Goal: Transaction & Acquisition: Obtain resource

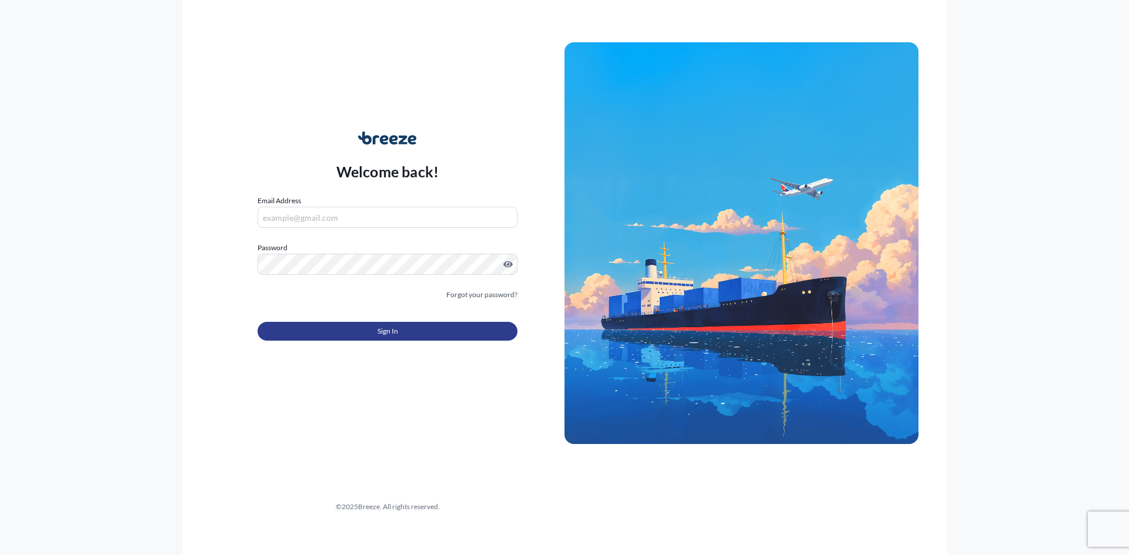
type input "[EMAIL_ADDRESS][DOMAIN_NAME]"
click at [386, 334] on span "Sign In" at bounding box center [387, 332] width 21 height 12
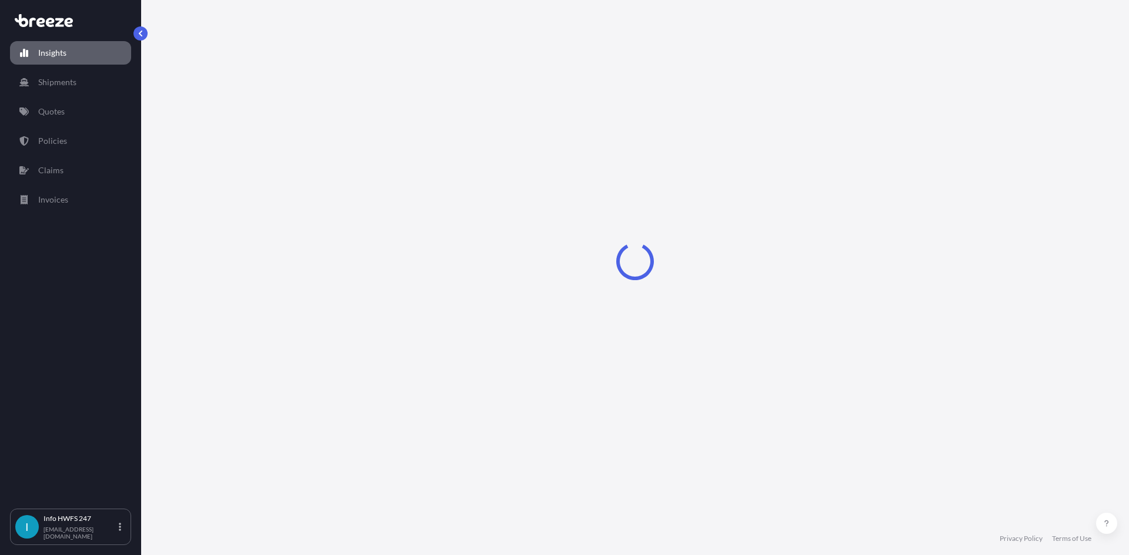
select select "2025"
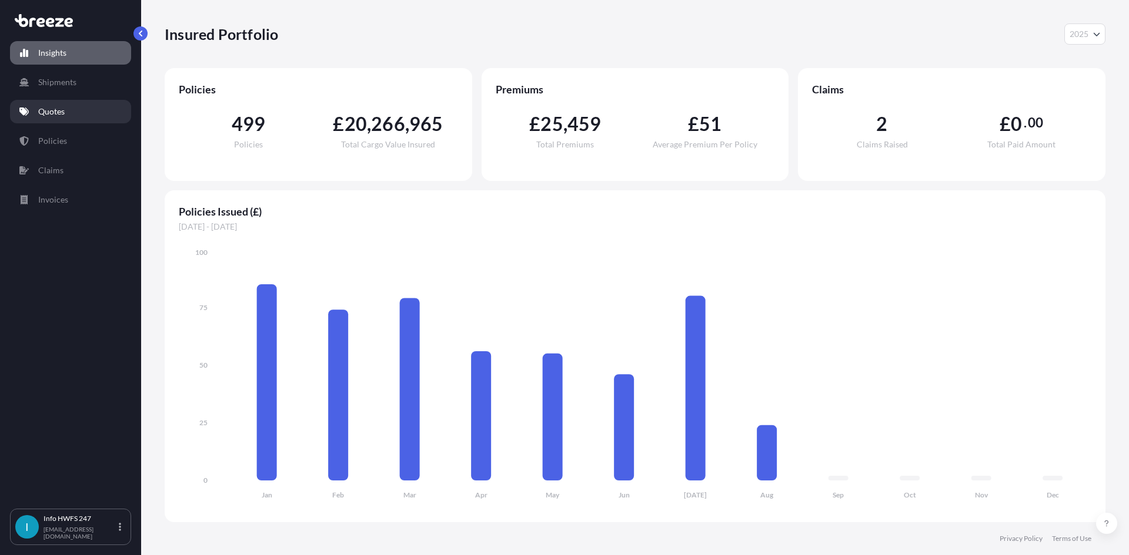
click at [56, 110] on p "Quotes" at bounding box center [51, 112] width 26 height 12
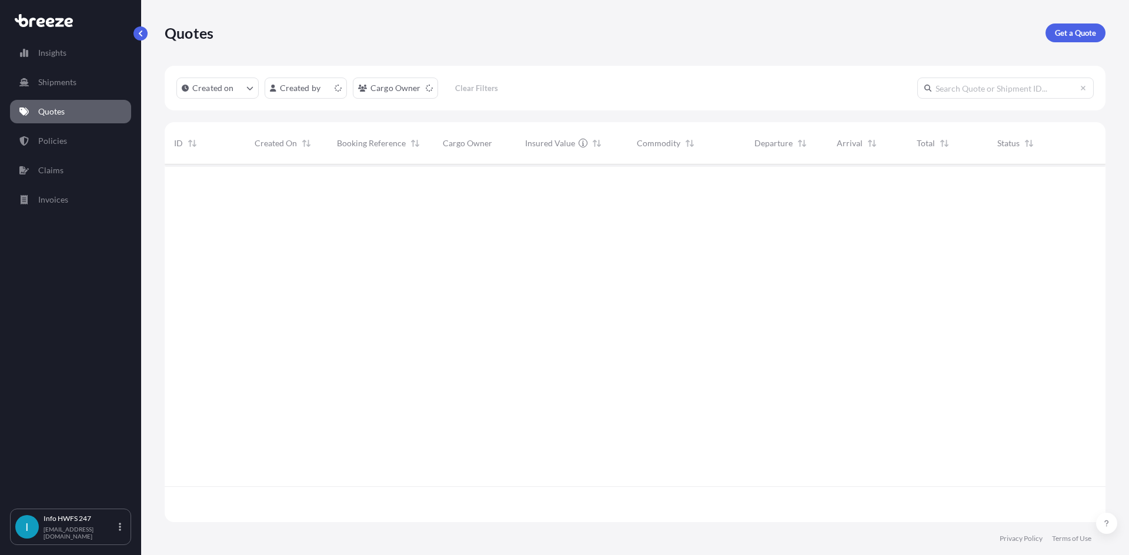
scroll to position [356, 932]
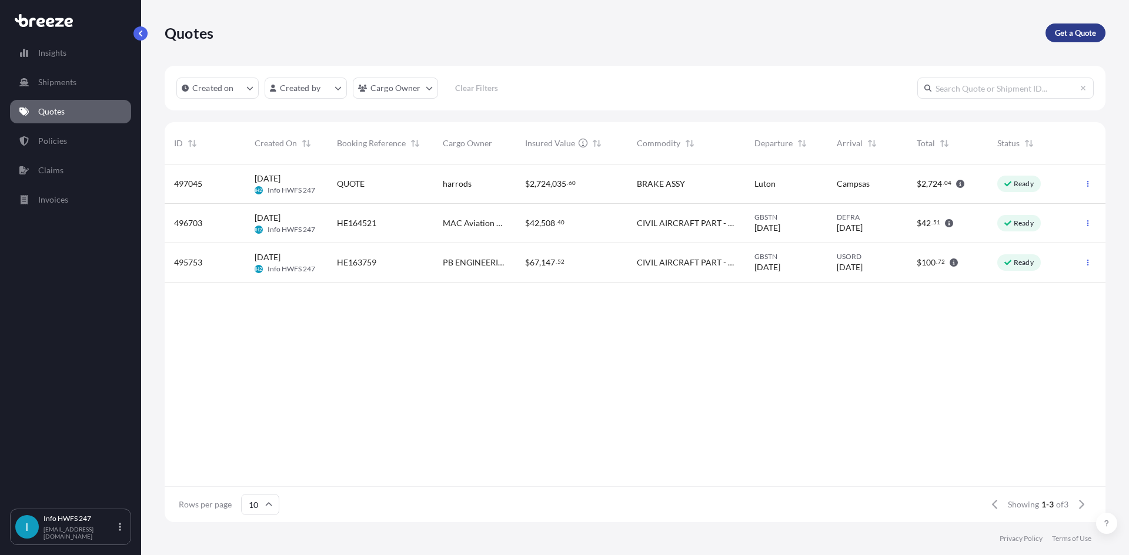
click at [1080, 35] on p "Get a Quote" at bounding box center [1074, 33] width 41 height 12
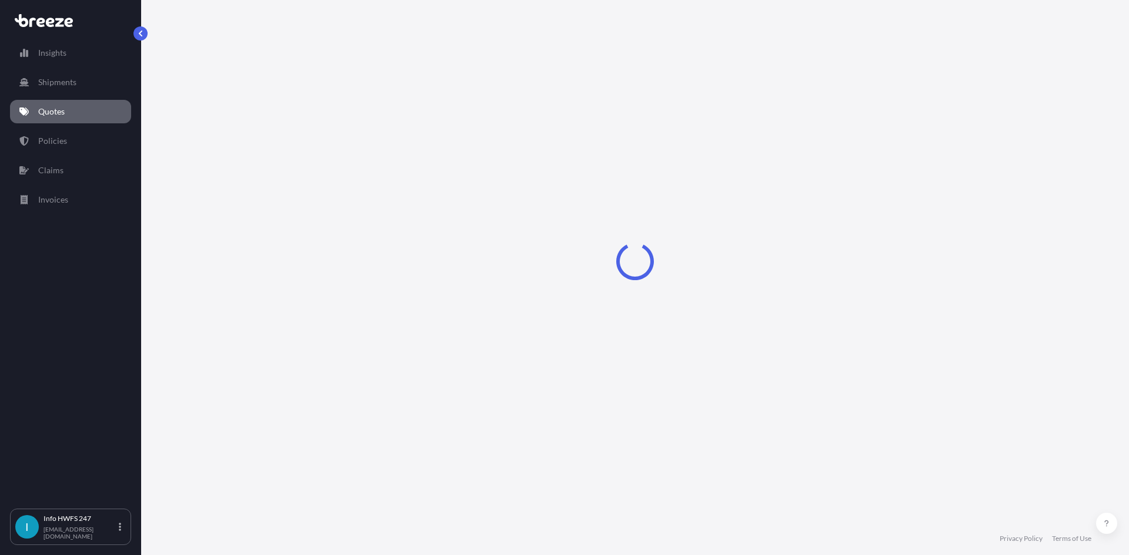
select select "Air"
select select "1"
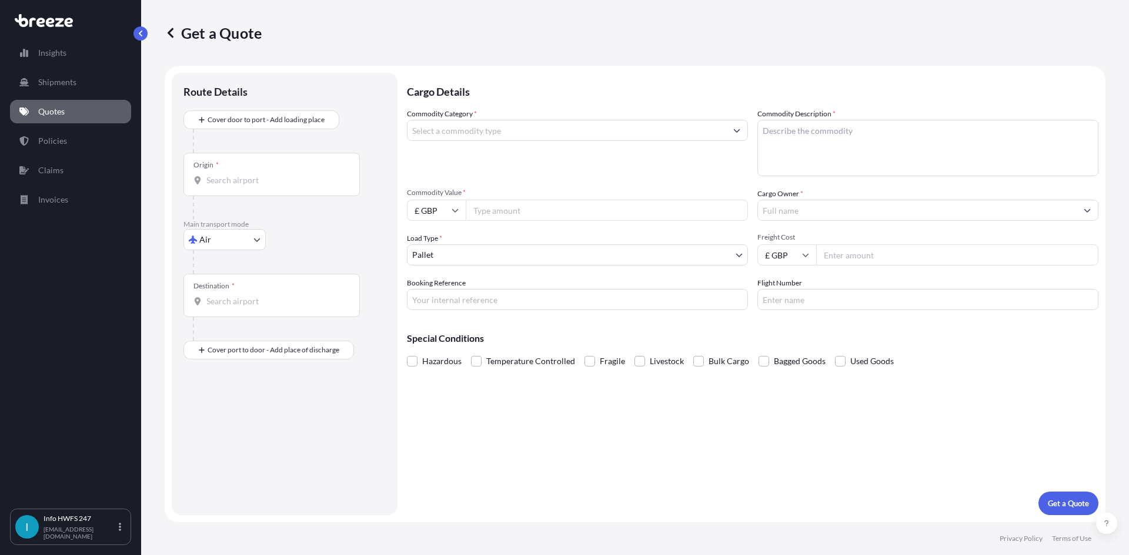
click at [219, 178] on input "Origin *" at bounding box center [275, 181] width 139 height 12
type input "GU14 6XA"
drag, startPoint x: 255, startPoint y: 182, endPoint x: 160, endPoint y: 182, distance: 94.6
click at [160, 182] on div "Get a Quote Route Details Cover door to port - Add loading place Place of loadi…" at bounding box center [634, 261] width 987 height 523
click at [311, 249] on div "Main transport mode Air Sea Air Road Rail" at bounding box center [284, 247] width 202 height 54
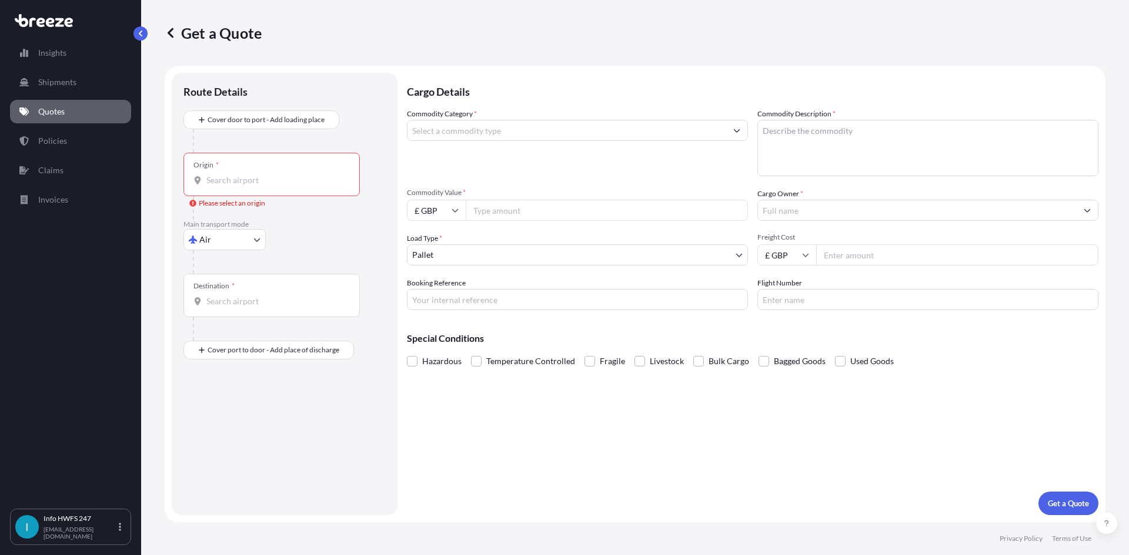
click at [261, 239] on body "0 options available. Insights Shipments Quotes Policies Claims Invoices I Info …" at bounding box center [564, 277] width 1129 height 555
click at [223, 313] on span "Road" at bounding box center [215, 313] width 19 height 12
select select "Road"
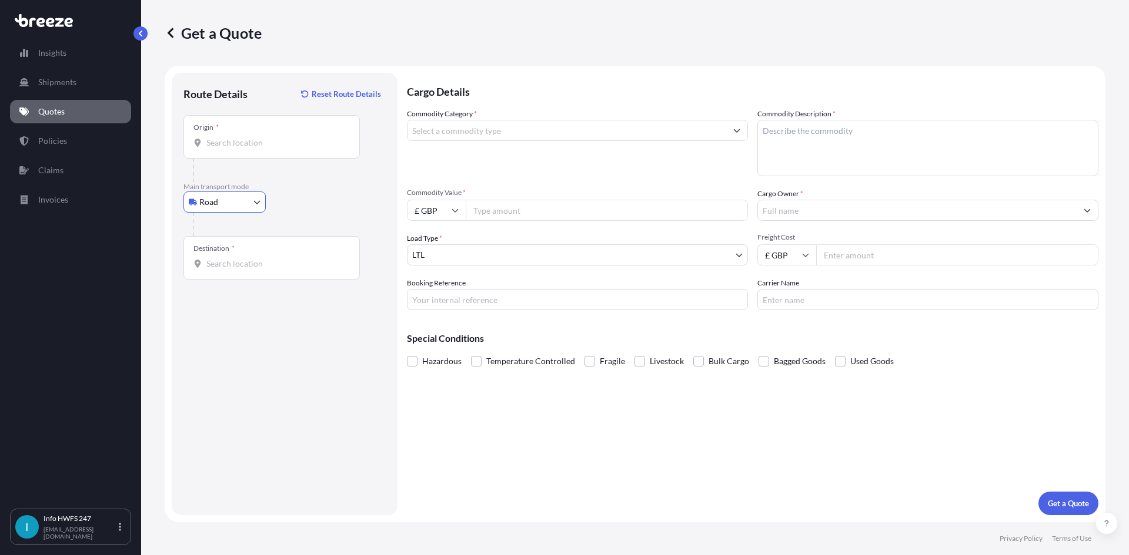
click at [239, 141] on input "Origin *" at bounding box center [275, 143] width 139 height 12
click at [256, 182] on span "Farnborough GU14 6XA , [GEOGRAPHIC_DATA]" at bounding box center [310, 182] width 175 height 12
type input "Farnborough GU14 6XA, [GEOGRAPHIC_DATA]"
click at [242, 262] on input "Destination *" at bounding box center [275, 264] width 139 height 12
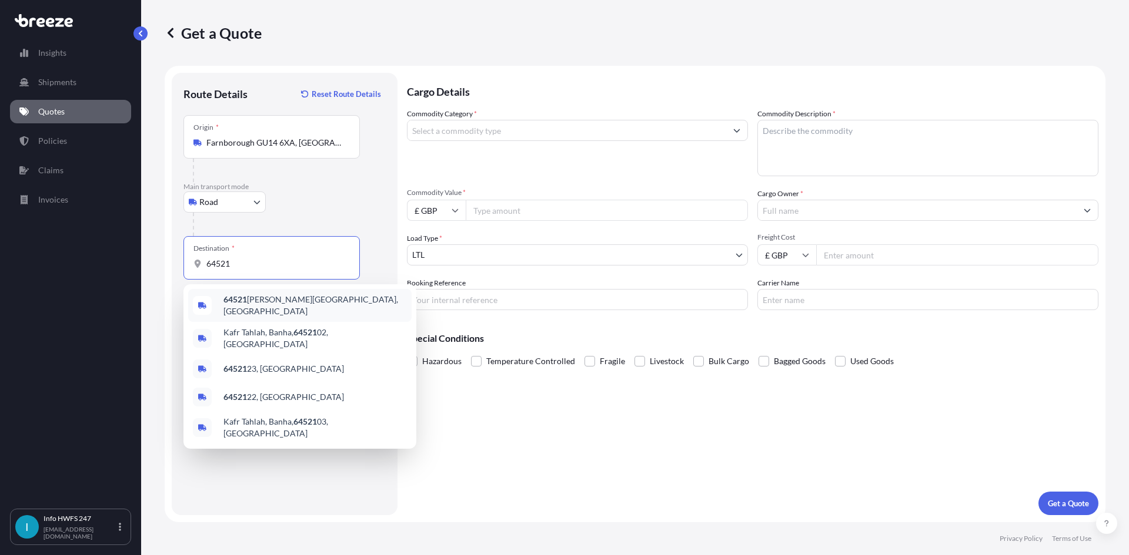
click at [245, 304] on b "64521" at bounding box center [235, 299] width 24 height 10
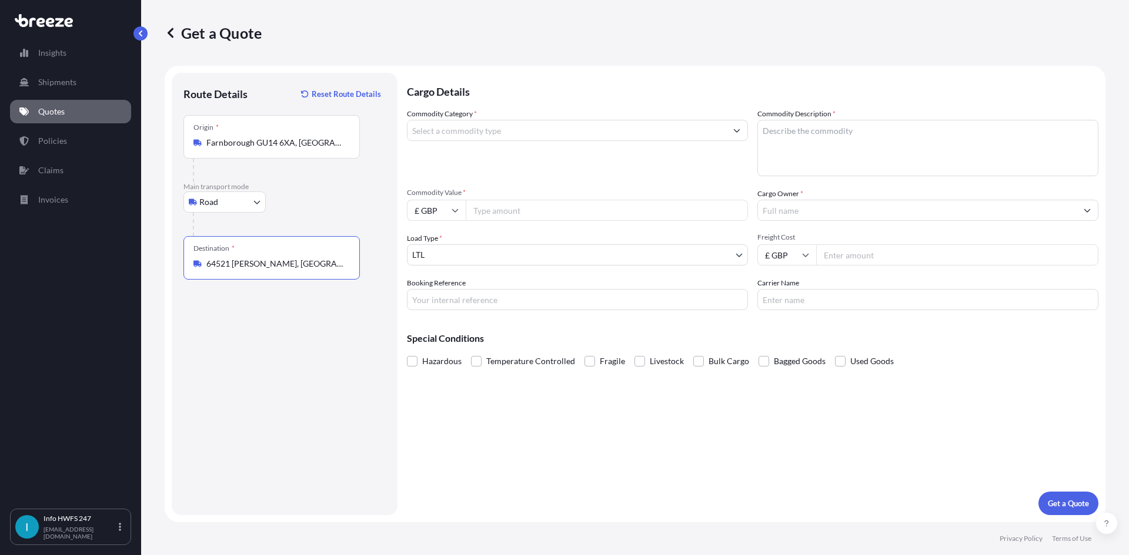
type input "64521 [PERSON_NAME], [GEOGRAPHIC_DATA]"
click at [456, 132] on input "Commodity Category *" at bounding box center [566, 130] width 319 height 21
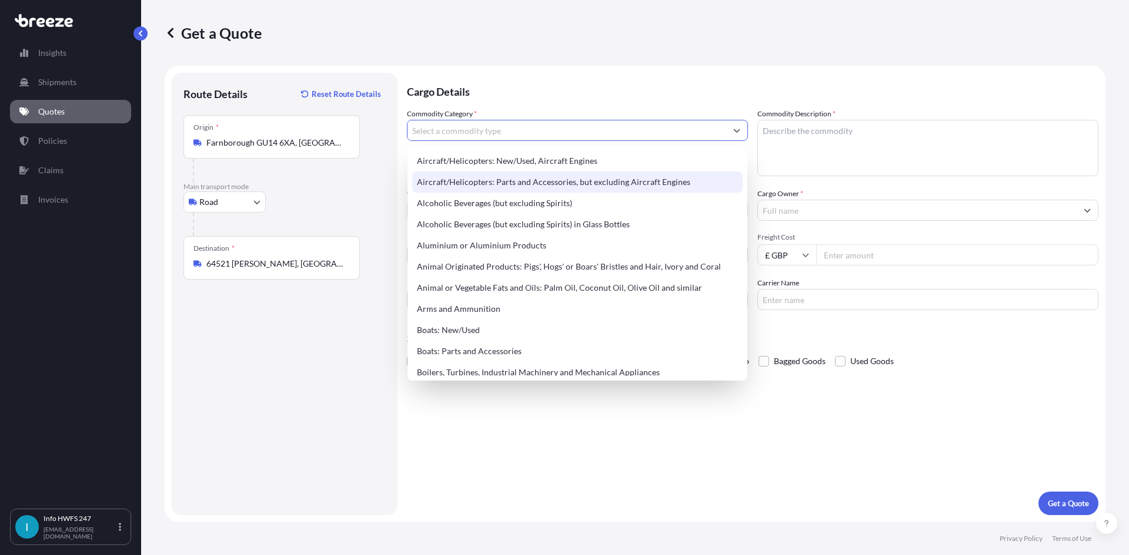
click at [453, 182] on div "Aircraft/Helicopters: Parts and Accessories, but excluding Aircraft Engines" at bounding box center [577, 182] width 330 height 21
type input "Aircraft/Helicopters: Parts and Accessories, but excluding Aircraft Engines"
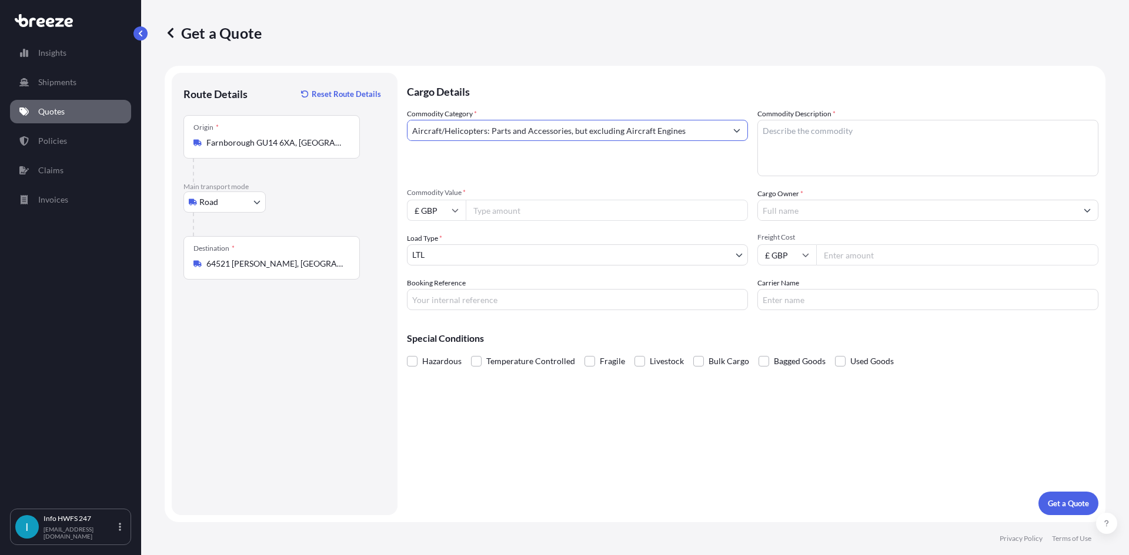
click at [457, 213] on icon at bounding box center [454, 210] width 7 height 7
click at [426, 291] on div "$ USD" at bounding box center [435, 292] width 49 height 22
type input "$ USD"
click at [484, 214] on input "Commodity Value *" at bounding box center [607, 210] width 282 height 21
type input "50809"
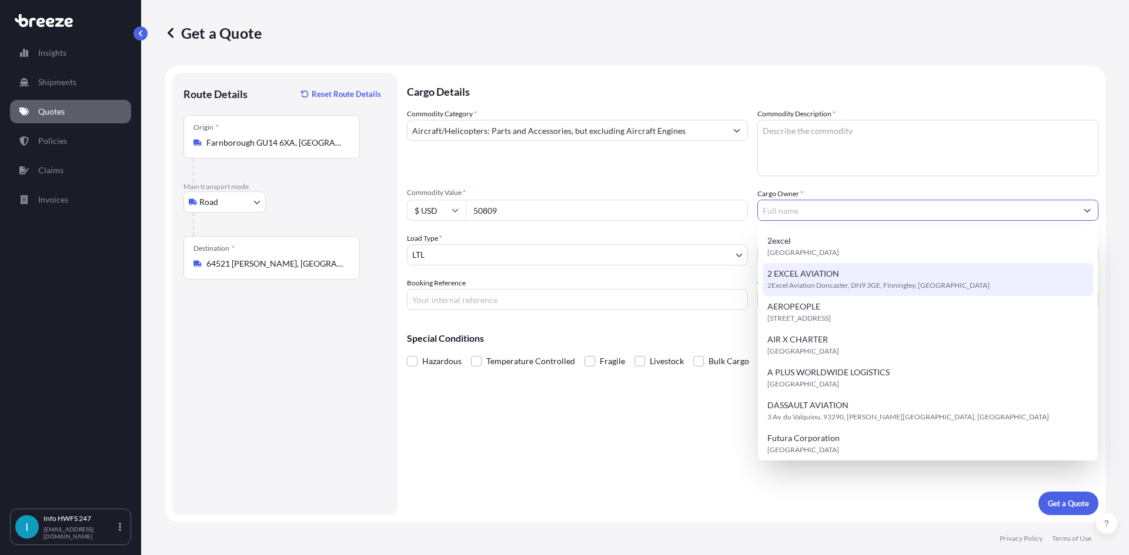
click at [498, 299] on input "Booking Reference" at bounding box center [577, 299] width 341 height 21
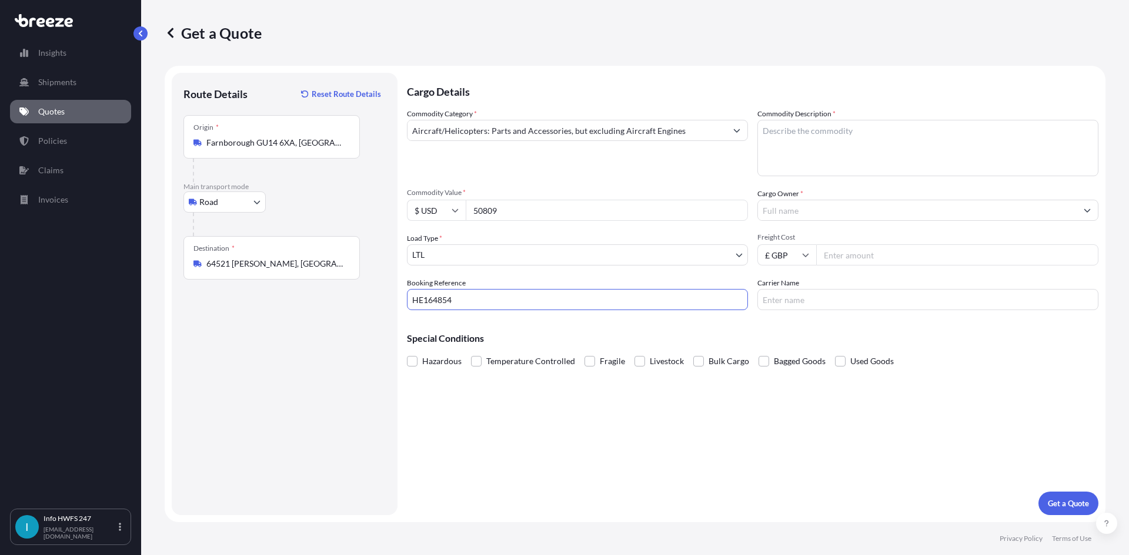
type input "HE164854"
click at [802, 122] on textarea "Commodity Description *" at bounding box center [927, 148] width 341 height 56
type textarea "WINDOW ASSY"
click at [783, 211] on input "Cargo Owner *" at bounding box center [917, 210] width 319 height 21
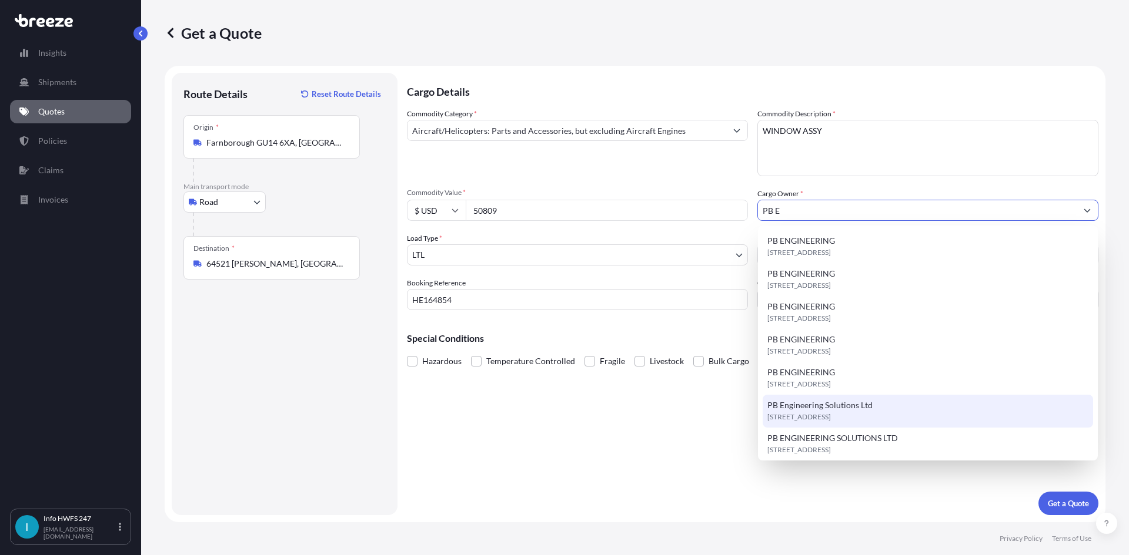
click at [813, 411] on span "[STREET_ADDRESS]" at bounding box center [798, 417] width 63 height 12
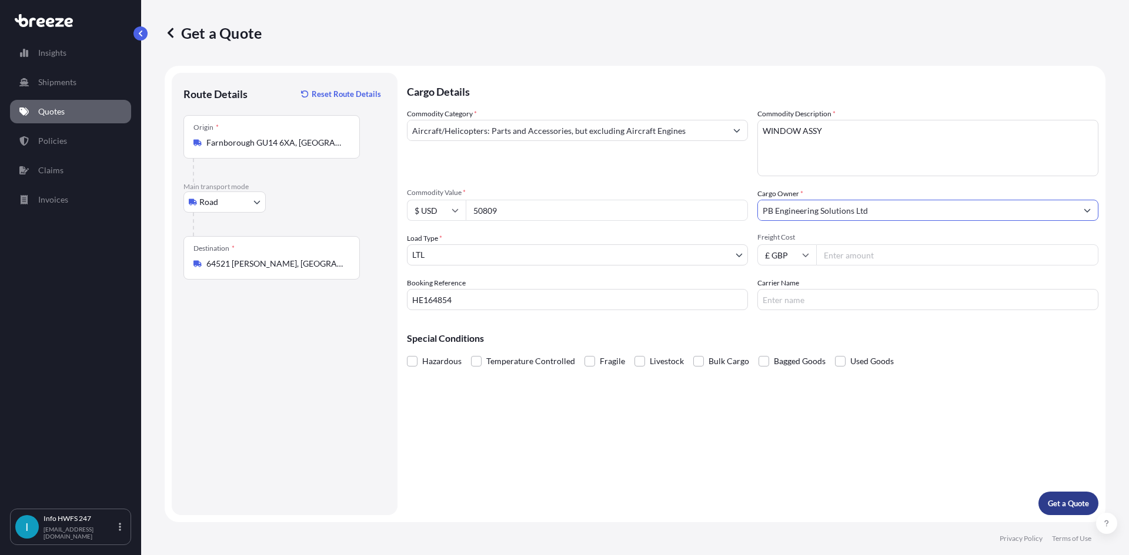
type input "PB Engineering Solutions Ltd"
click at [1065, 507] on p "Get a Quote" at bounding box center [1067, 504] width 41 height 12
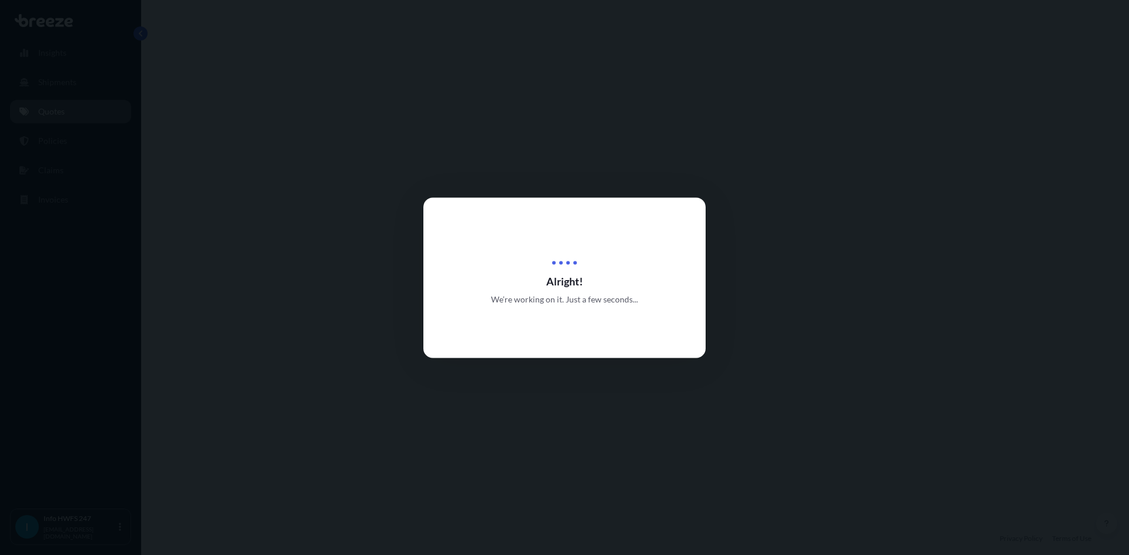
select select "Road"
select select "1"
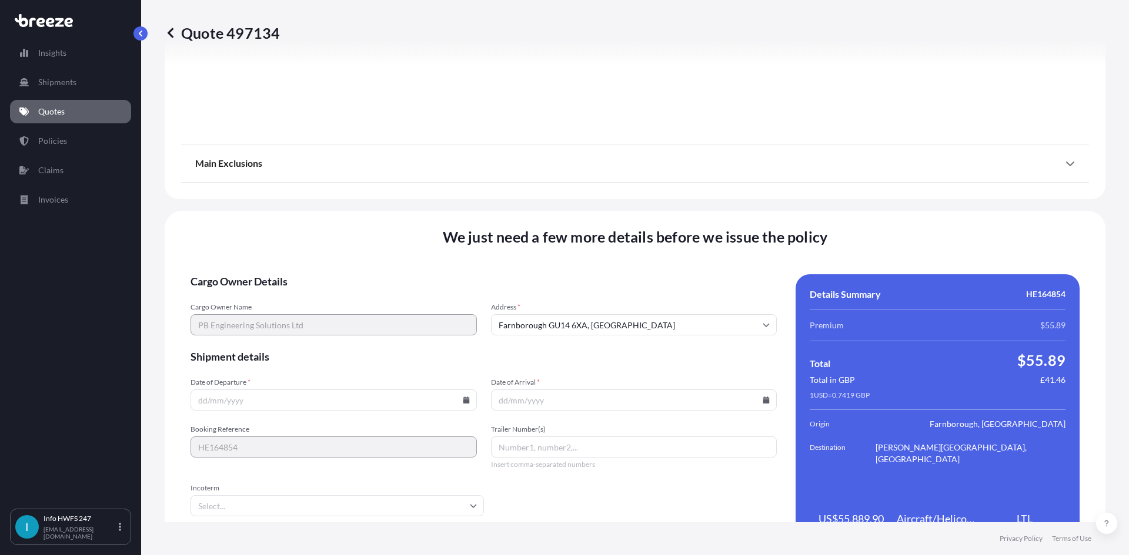
scroll to position [1298, 0]
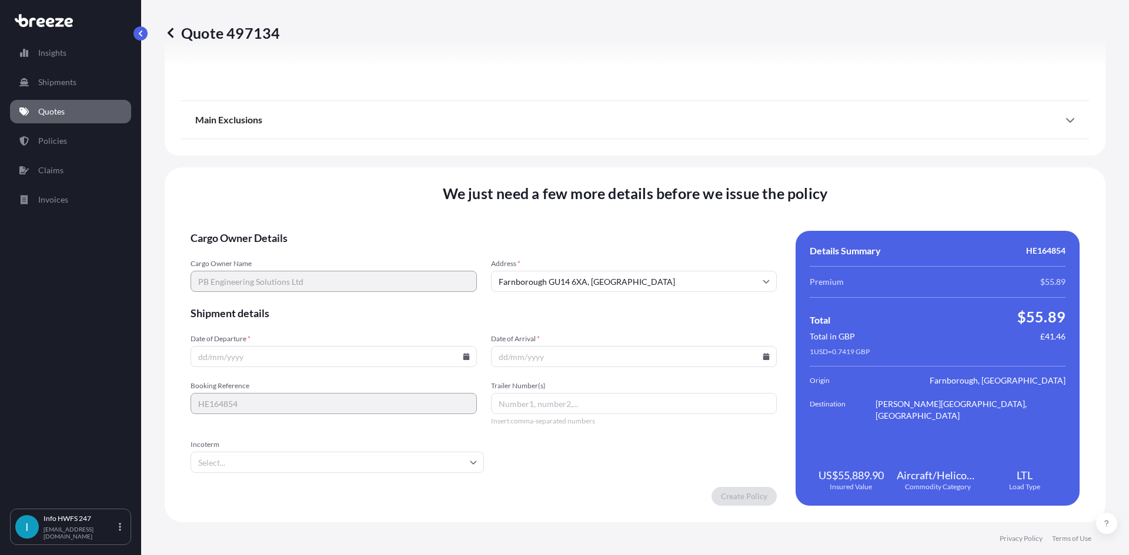
click at [217, 354] on input "Date of Departure *" at bounding box center [333, 356] width 286 height 21
click at [464, 359] on icon at bounding box center [466, 356] width 6 height 7
click at [304, 273] on button "20" at bounding box center [304, 274] width 19 height 19
type input "[DATE]"
click at [518, 360] on input "Date of Arrival *" at bounding box center [634, 356] width 286 height 21
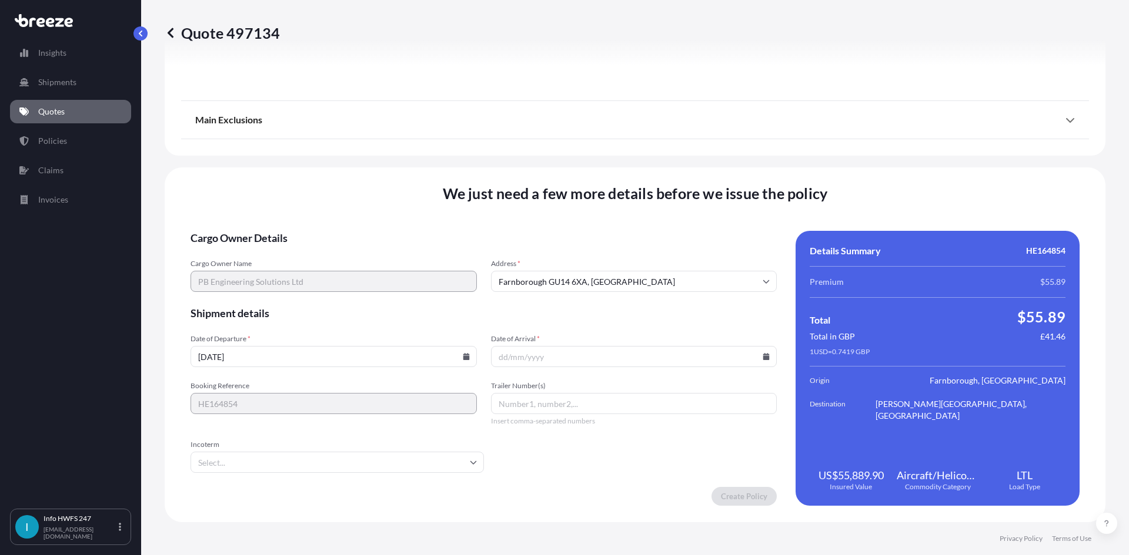
click at [763, 358] on icon at bounding box center [766, 356] width 6 height 7
click at [549, 296] on button "25" at bounding box center [547, 296] width 19 height 19
type input "[DATE]"
click at [503, 403] on input "Trailer Number(s)" at bounding box center [634, 403] width 286 height 21
click at [510, 406] on input "TRK-2471638438" at bounding box center [634, 403] width 286 height 21
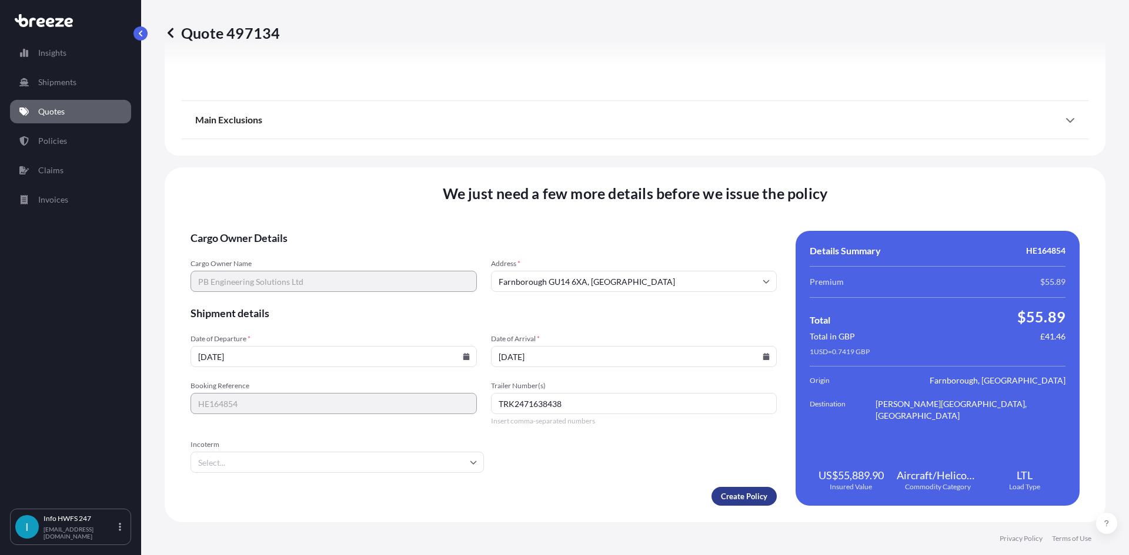
type input "TRK2471638438"
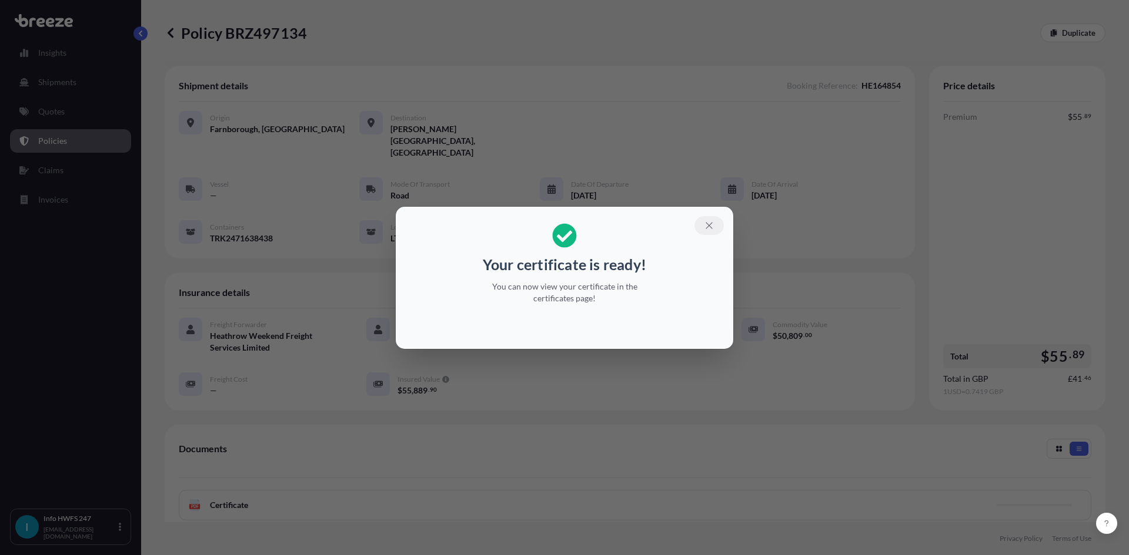
click at [709, 227] on icon "button" at bounding box center [709, 225] width 11 height 11
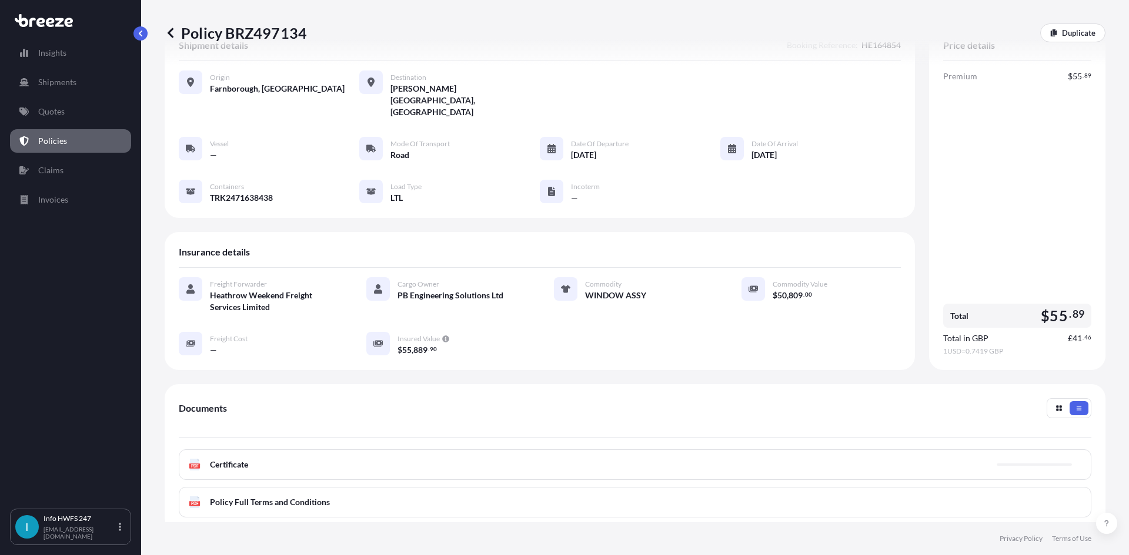
scroll to position [59, 0]
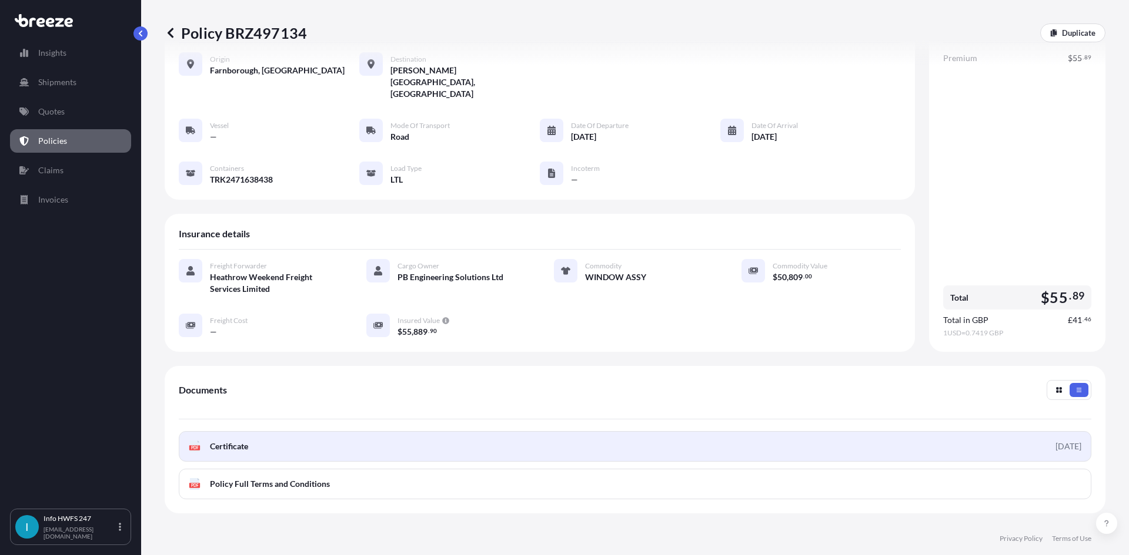
click at [648, 431] on link "PDF Certificate [DATE]" at bounding box center [635, 446] width 912 height 31
